Goal: Navigation & Orientation: Go to known website

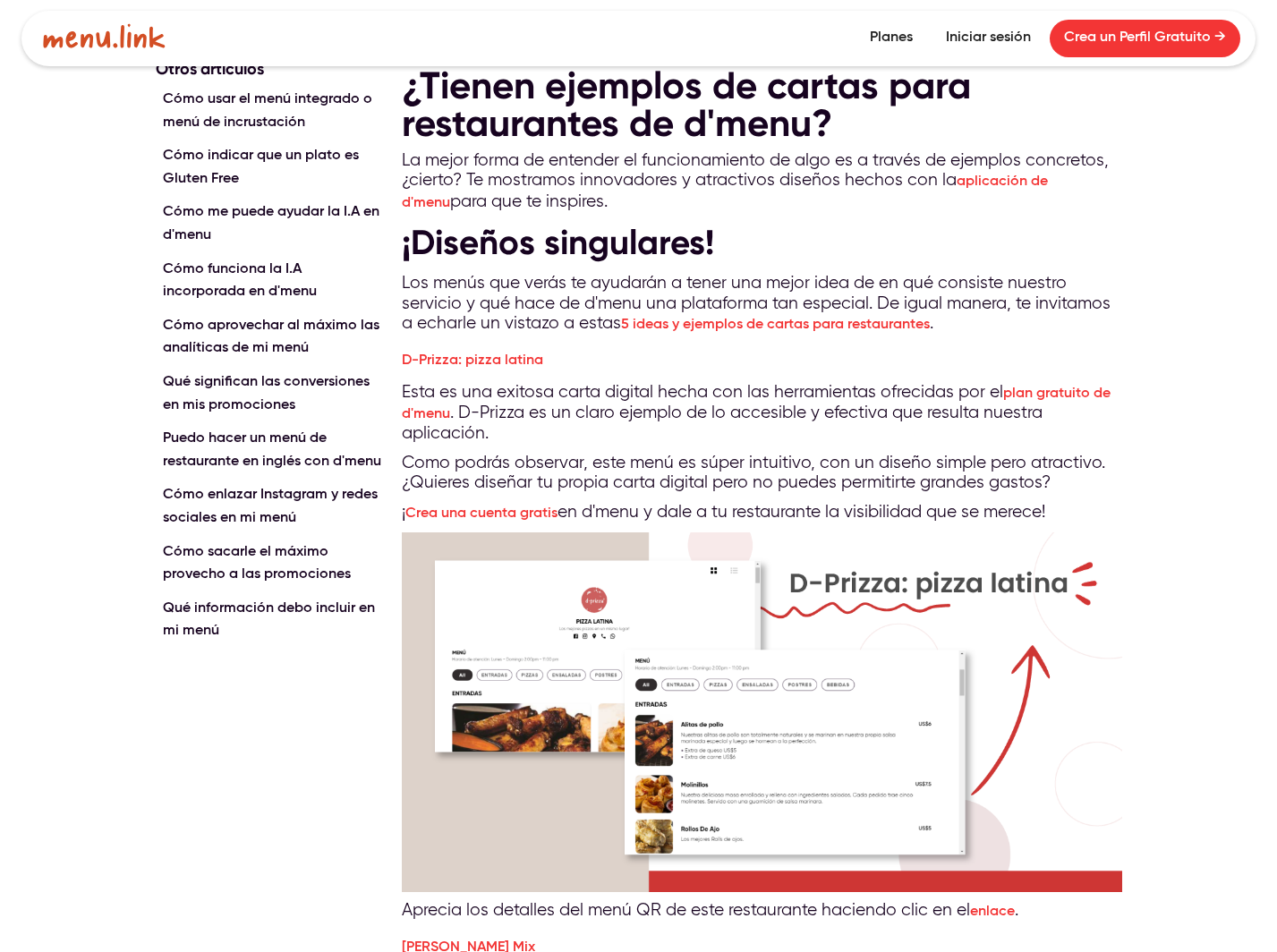
click at [91, 41] on img at bounding box center [105, 36] width 122 height 25
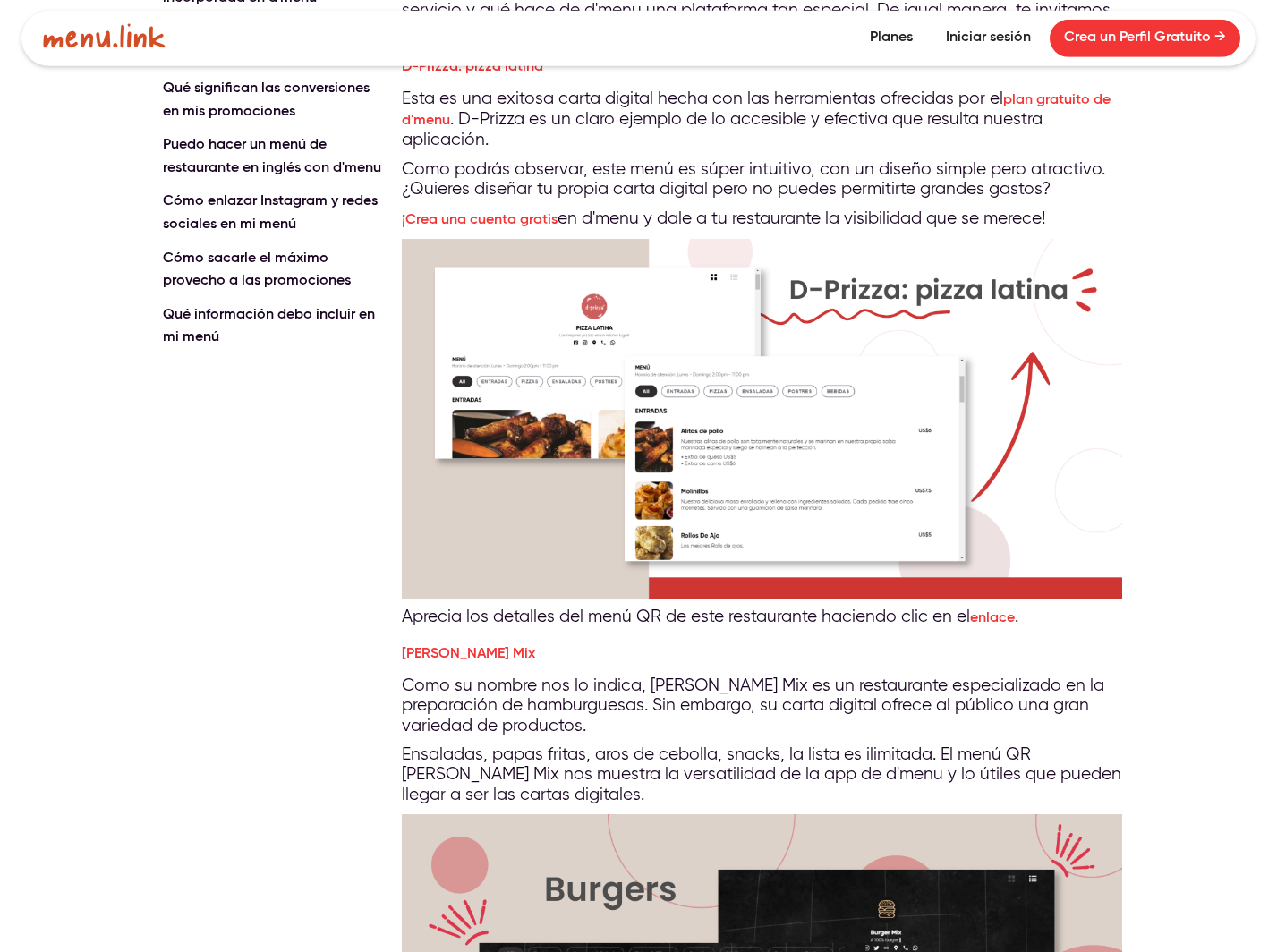
scroll to position [274, 0]
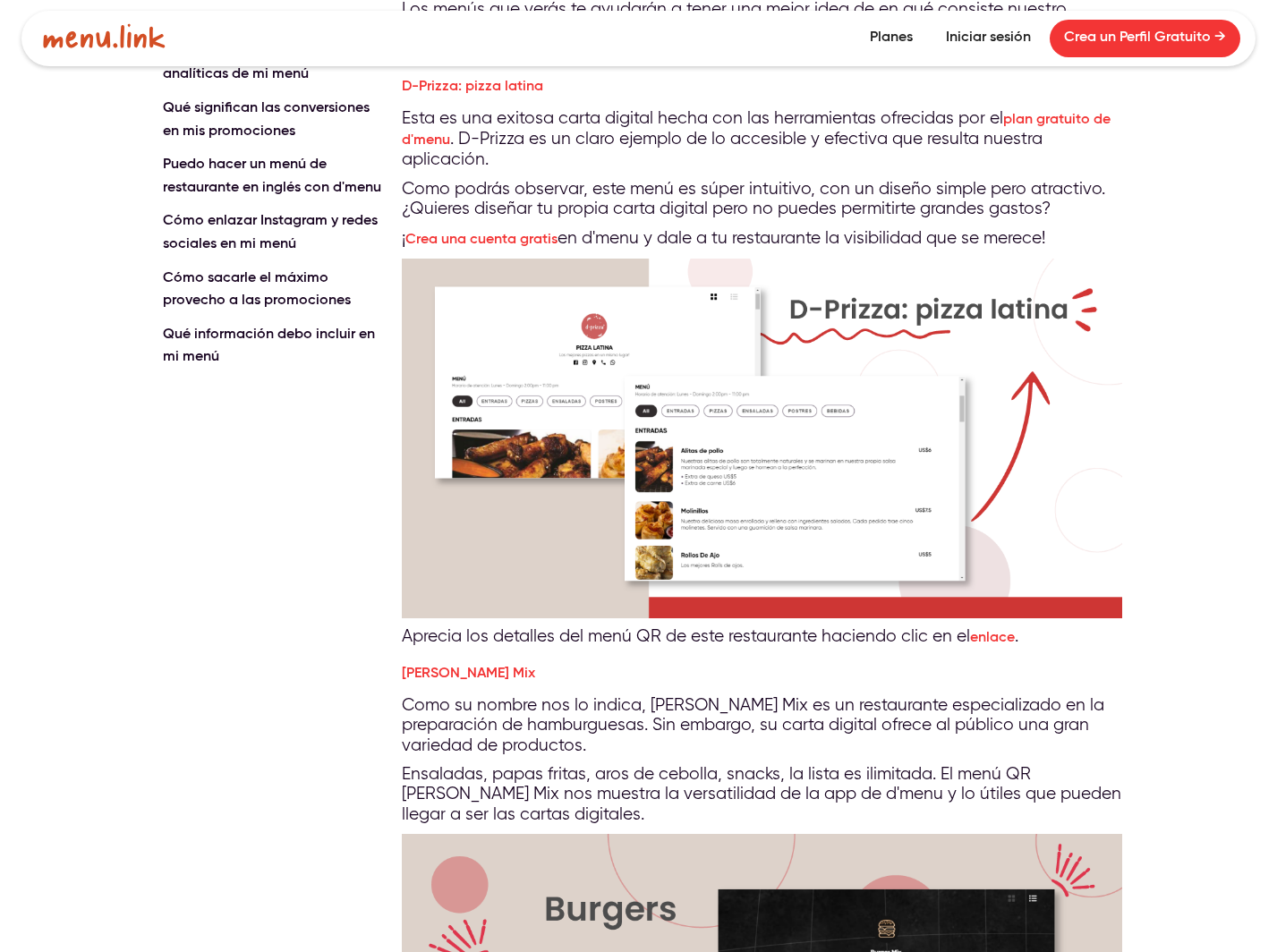
click at [978, 44] on link "Iniciar sesión" at bounding box center [988, 39] width 114 height 38
click at [1112, 24] on link "Crea un Perfil Gratuito →" at bounding box center [1145, 39] width 190 height 38
click at [111, 33] on img at bounding box center [105, 36] width 122 height 25
click at [111, 39] on img at bounding box center [105, 36] width 122 height 25
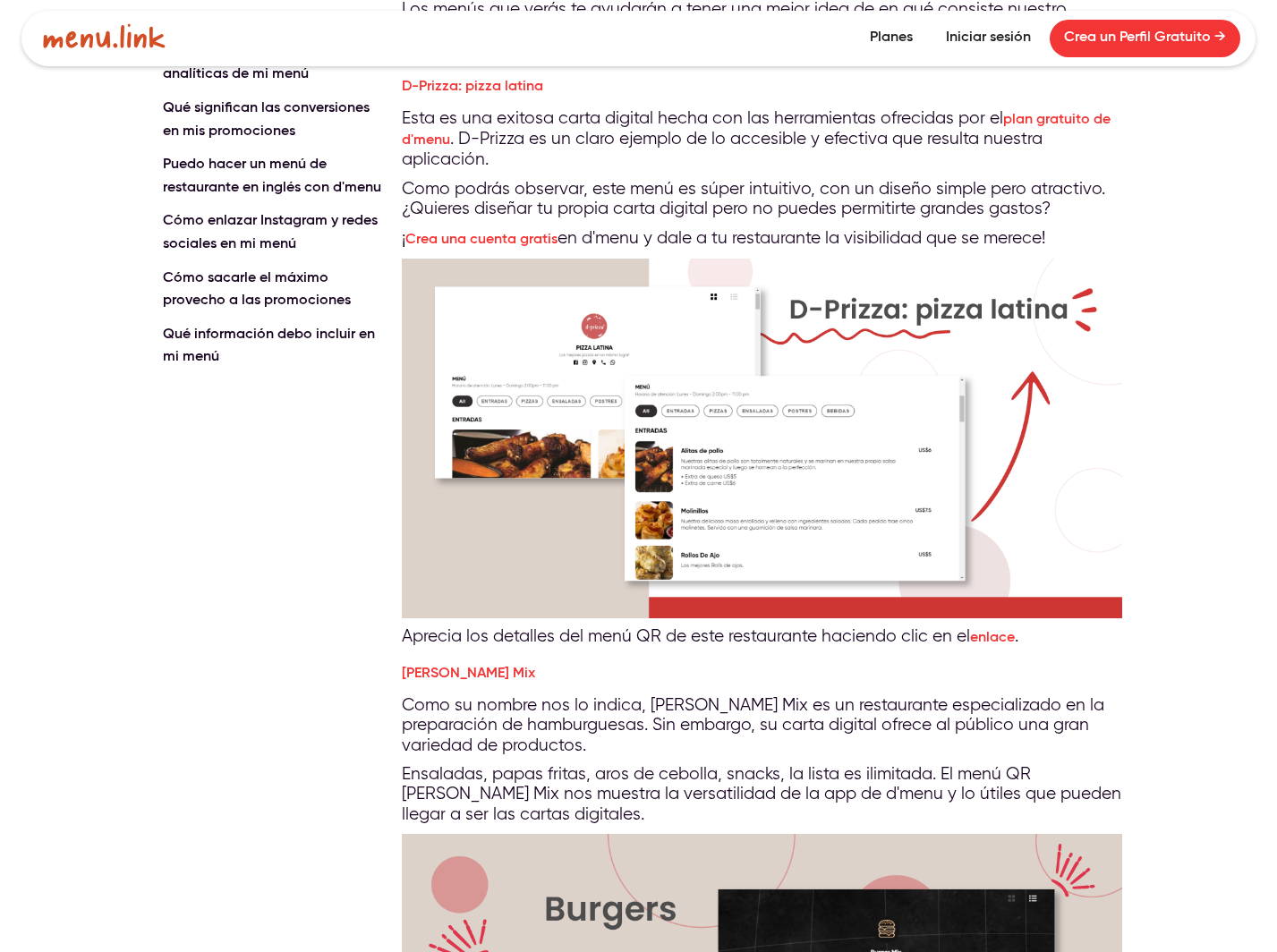
click at [111, 39] on img at bounding box center [105, 36] width 122 height 25
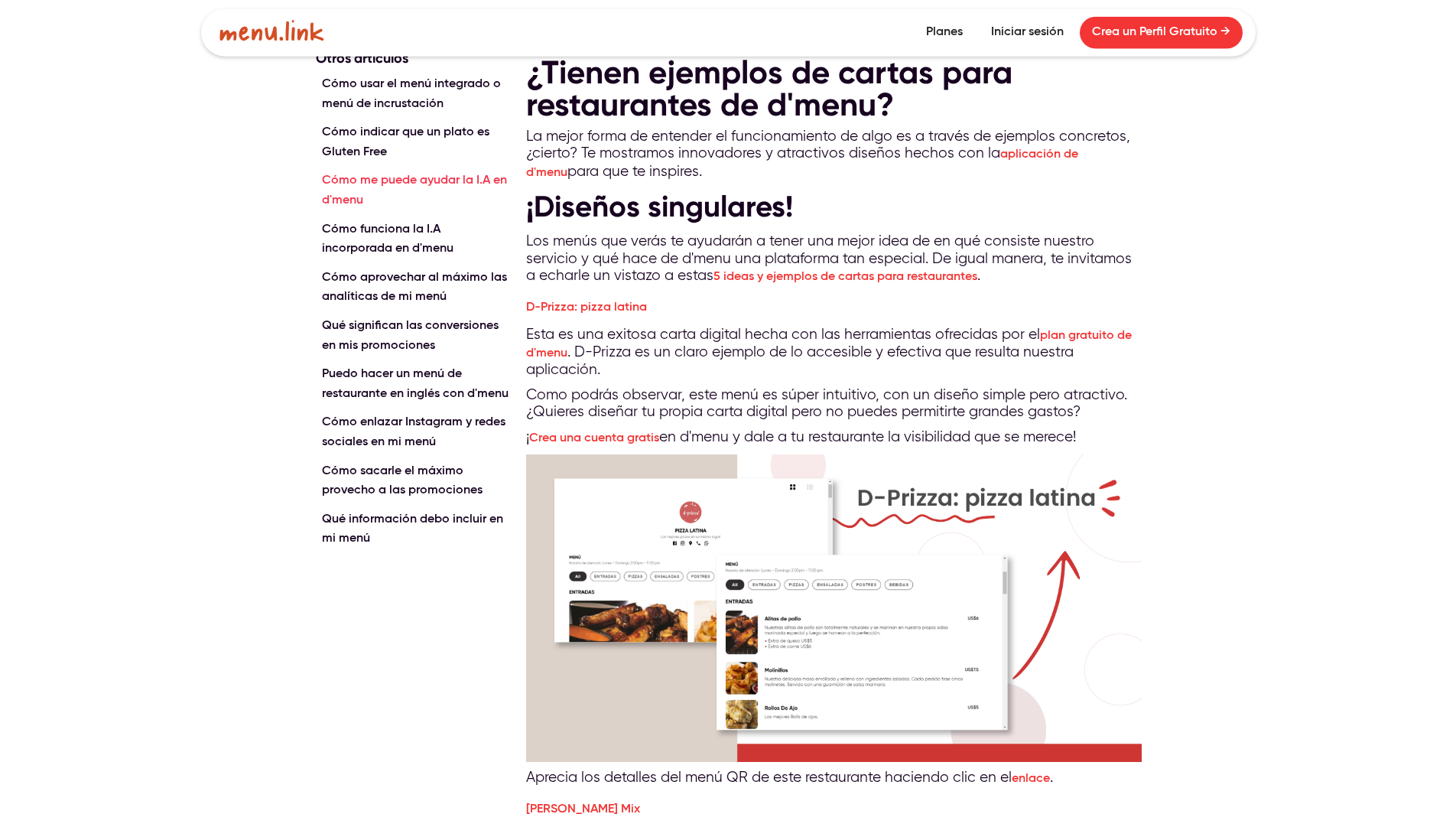
scroll to position [0, 0]
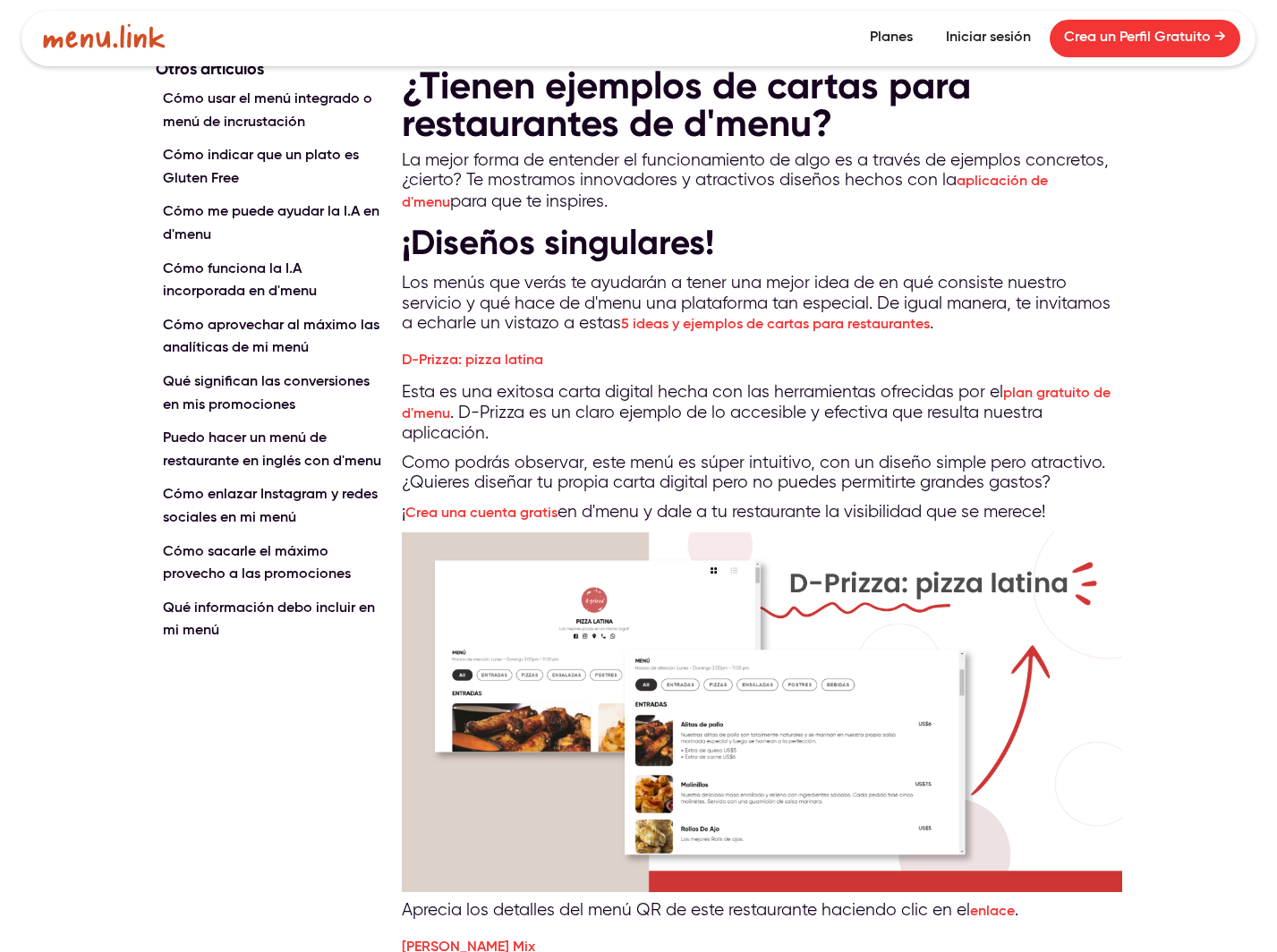
click at [107, 45] on img at bounding box center [105, 36] width 122 height 25
click at [45, 40] on img at bounding box center [105, 36] width 122 height 25
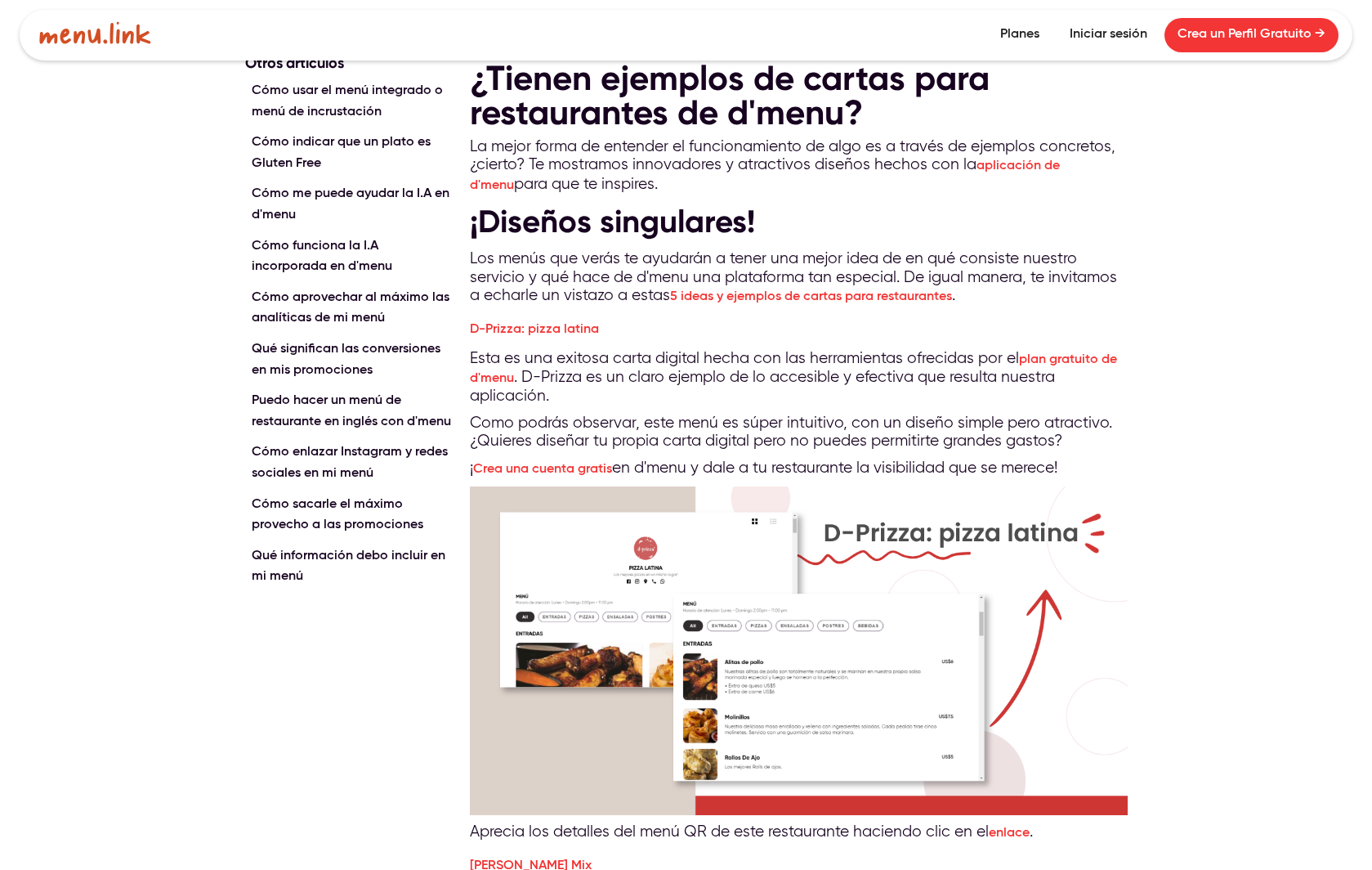
click at [95, 40] on img at bounding box center [95, 33] width 112 height 23
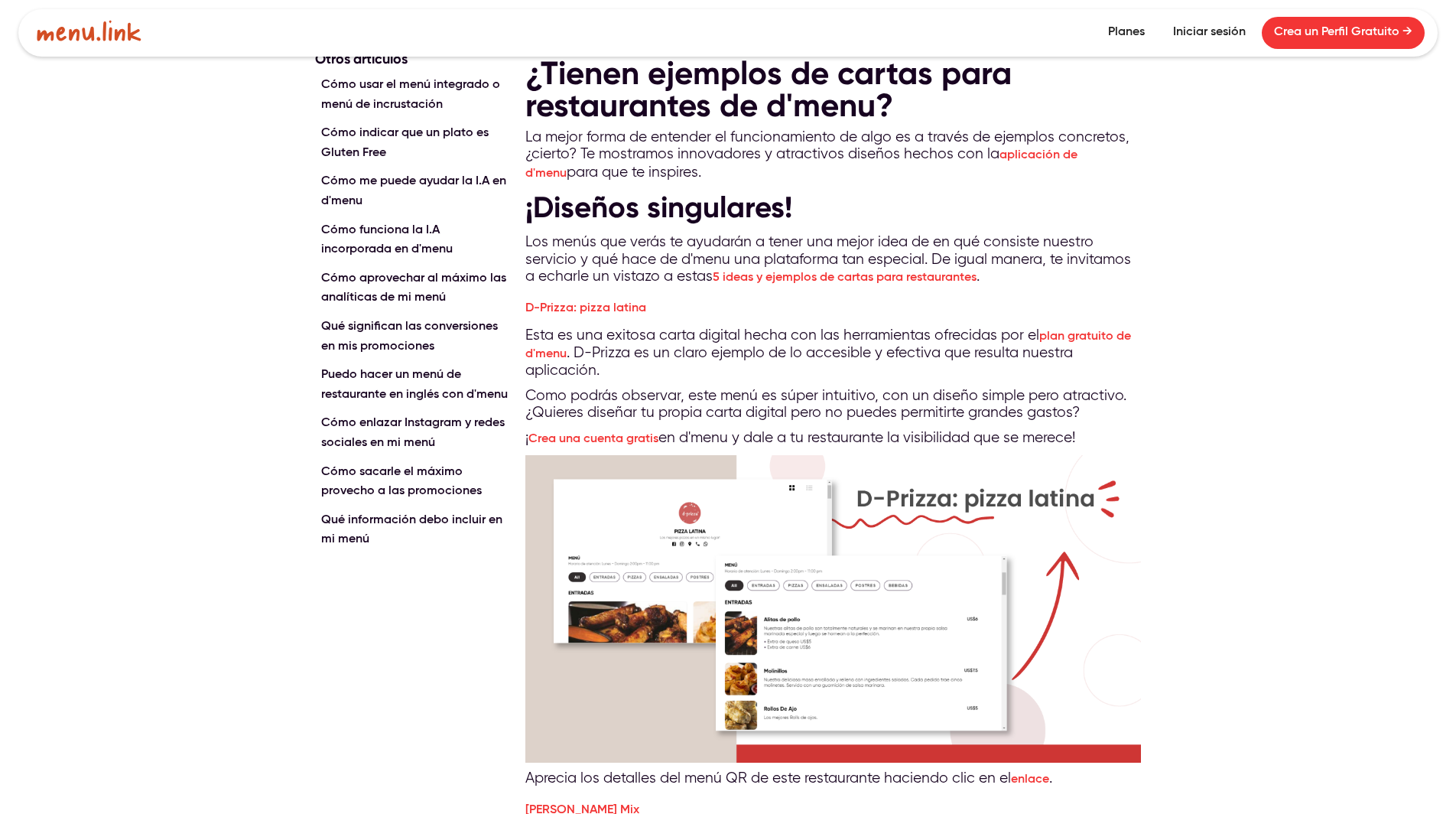
click at [88, 27] on img at bounding box center [89, 31] width 105 height 22
drag, startPoint x: 88, startPoint y: 27, endPoint x: 148, endPoint y: 38, distance: 61.0
click at [88, 27] on img at bounding box center [89, 31] width 105 height 22
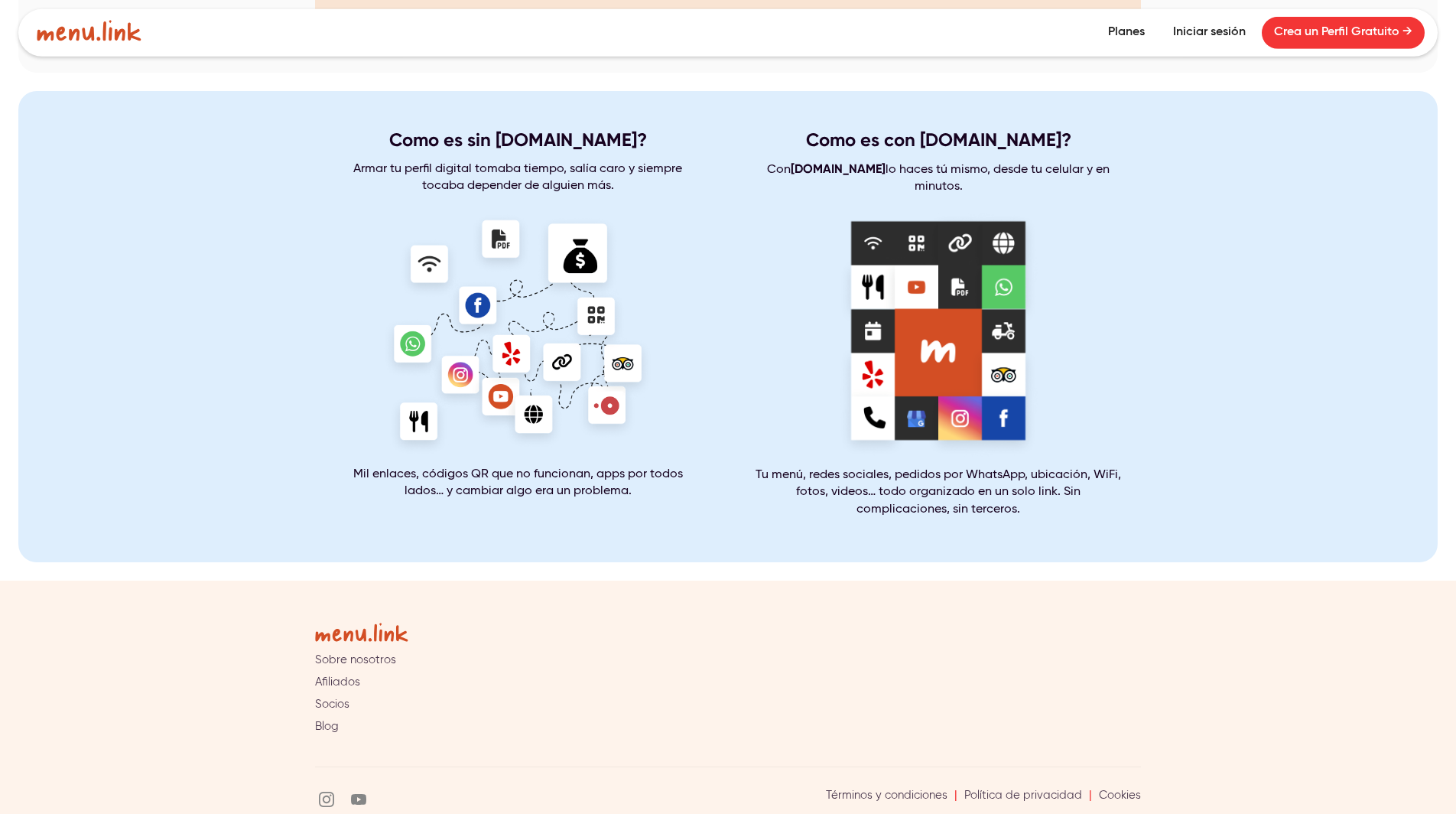
scroll to position [3034, 0]
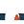
scroll to position [2988, 0]
